Goal: Check status

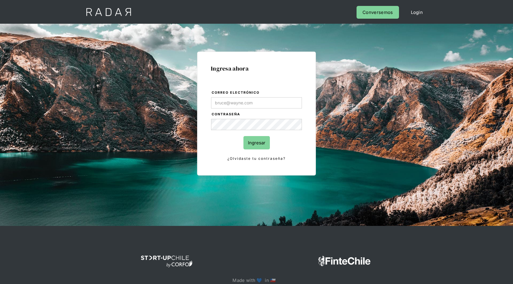
click at [240, 102] on input "Correo electrónico" at bounding box center [256, 102] width 91 height 11
type input "[EMAIL_ADDRESS][DOMAIN_NAME]"
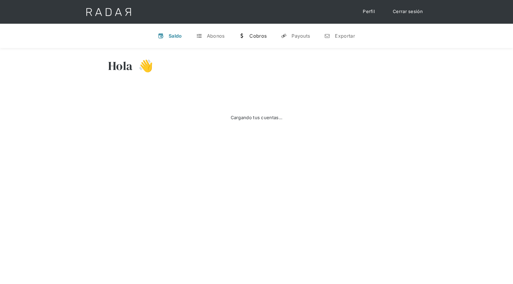
click at [252, 37] on div "Cobros" at bounding box center [257, 36] width 17 height 6
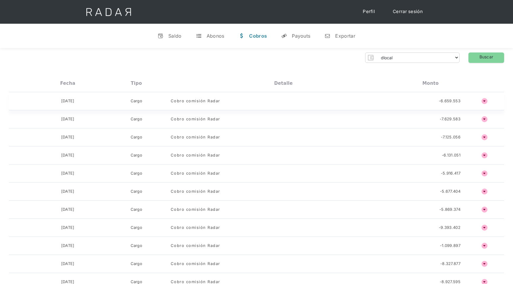
click at [484, 101] on h4 "ñ" at bounding box center [484, 101] width 6 height 6
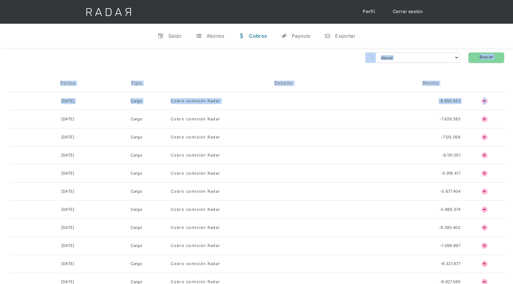
drag, startPoint x: 484, startPoint y: 101, endPoint x: 460, endPoint y: 61, distance: 46.8
click at [439, 56] on select "dlocal demergechile fcacl2 remitee clpro coster urigol radar-cliente radar-clie…" at bounding box center [416, 57] width 83 height 9
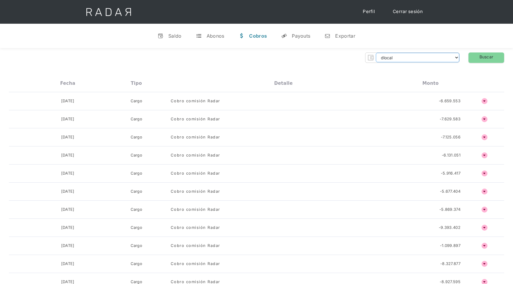
click at [402, 61] on select "dlocal demergechile fcacl2 remitee clpro coster urigol radar-cliente radar-clie…" at bounding box center [416, 57] width 83 height 9
click at [375, 53] on select "dlocal demergechile fcacl2 remitee clpro coster urigol radar-cliente radar-clie…" at bounding box center [416, 57] width 83 height 9
click at [485, 58] on link "Buscar" at bounding box center [486, 57] width 36 height 10
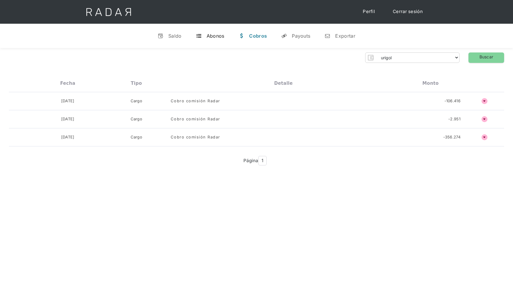
click at [206, 33] on link "t Abonos" at bounding box center [210, 35] width 38 height 15
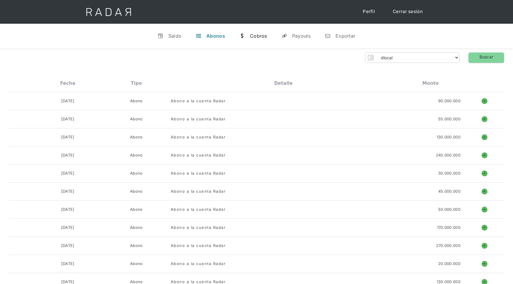
click at [254, 34] on div "Cobros" at bounding box center [258, 36] width 17 height 6
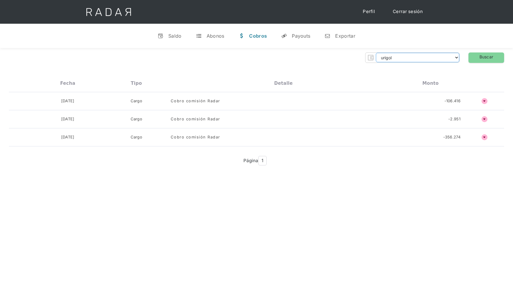
click at [432, 59] on select "dlocal demergechile fcacl2 remitee clpro coster urigol radar-cliente radar-clie…" at bounding box center [416, 57] width 83 height 9
select select "clmax"
click at [375, 53] on select "dlocal demergechile fcacl2 remitee clpro coster urigol radar-cliente radar-clie…" at bounding box center [416, 57] width 83 height 9
click at [484, 61] on link "Buscar" at bounding box center [486, 57] width 36 height 10
